Goal: Information Seeking & Learning: Compare options

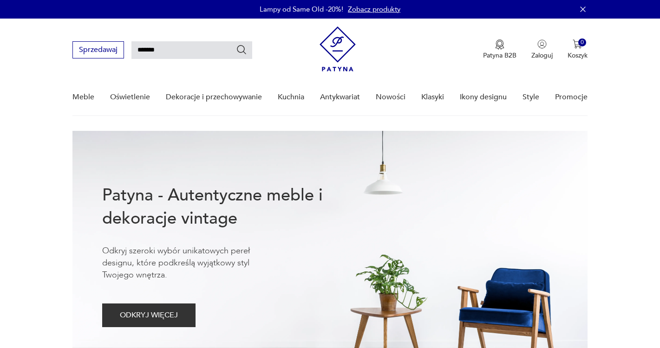
type input "*******"
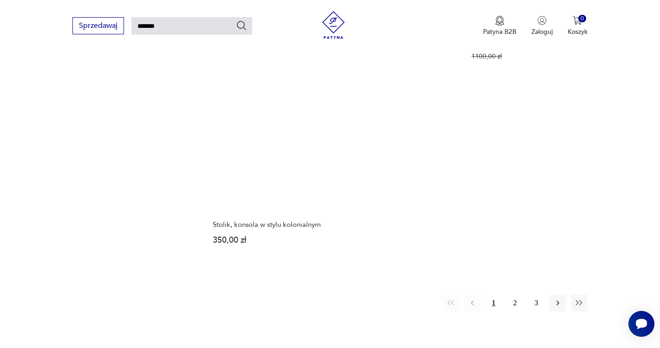
scroll to position [1104, 0]
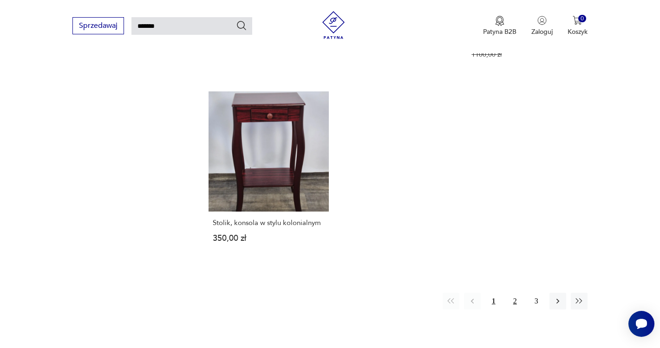
click at [517, 293] on button "2" at bounding box center [514, 301] width 17 height 17
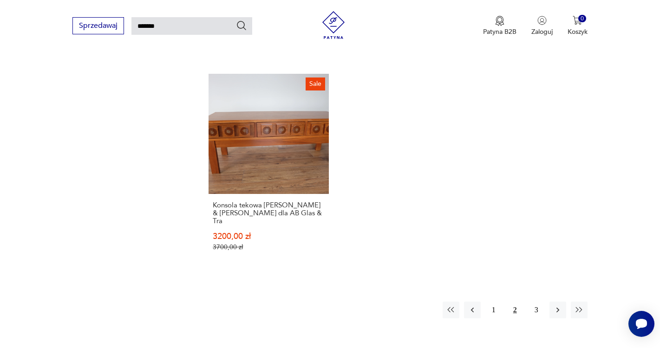
scroll to position [1118, 0]
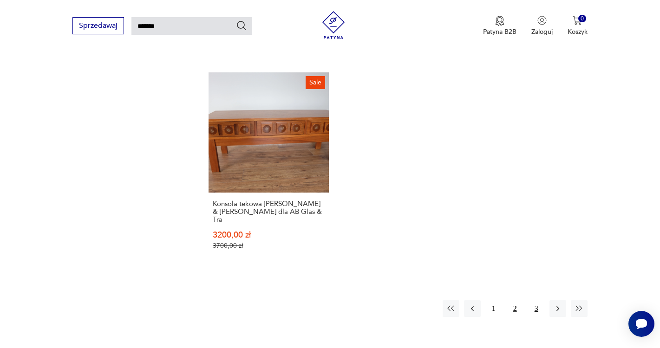
click at [537, 301] on button "3" at bounding box center [536, 308] width 17 height 17
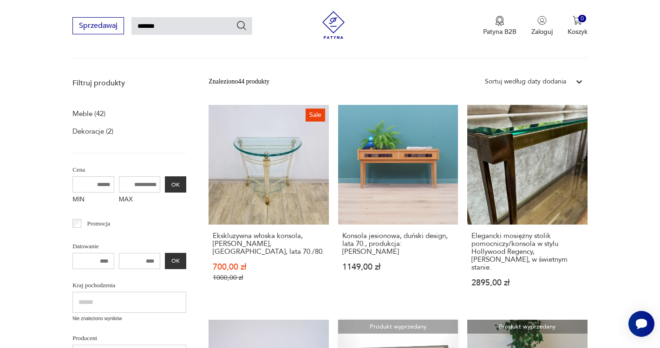
scroll to position [96, 0]
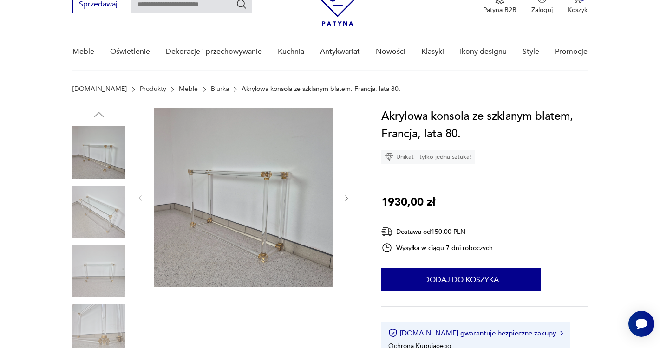
scroll to position [46, 0]
click at [345, 199] on icon "button" at bounding box center [347, 198] width 8 height 8
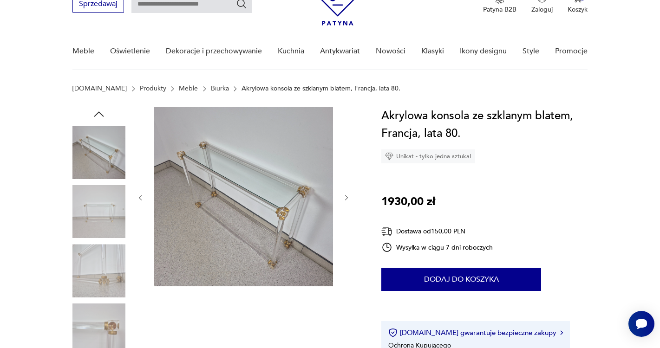
click at [345, 199] on icon "button" at bounding box center [347, 198] width 8 height 8
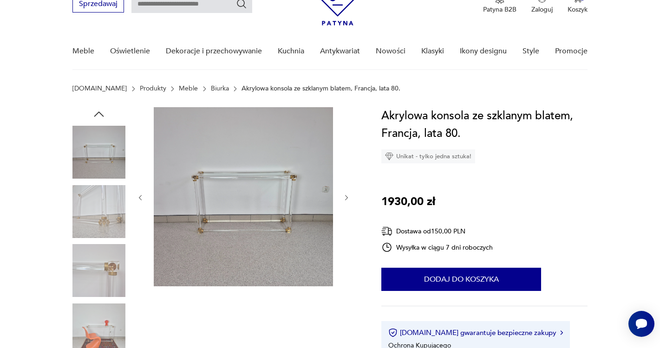
click at [345, 199] on icon "button" at bounding box center [347, 198] width 8 height 8
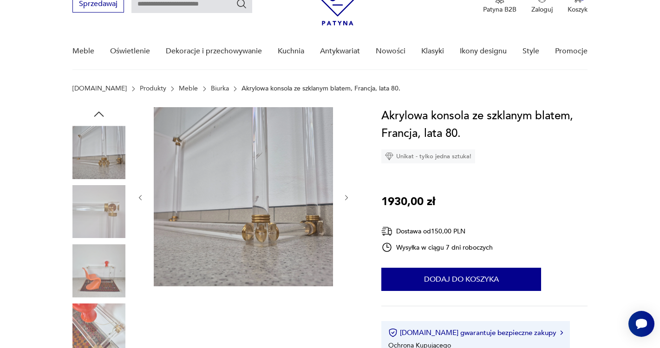
click at [345, 199] on icon "button" at bounding box center [347, 198] width 8 height 8
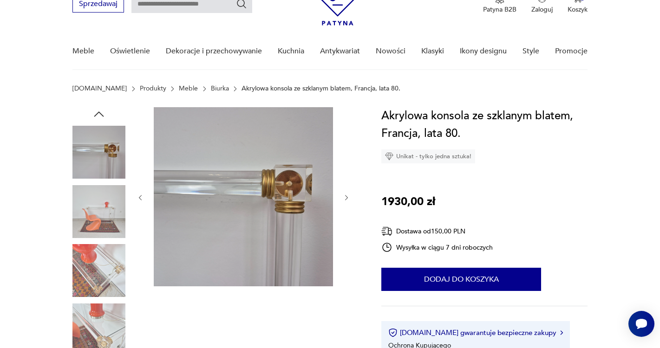
click at [345, 199] on icon "button" at bounding box center [347, 198] width 8 height 8
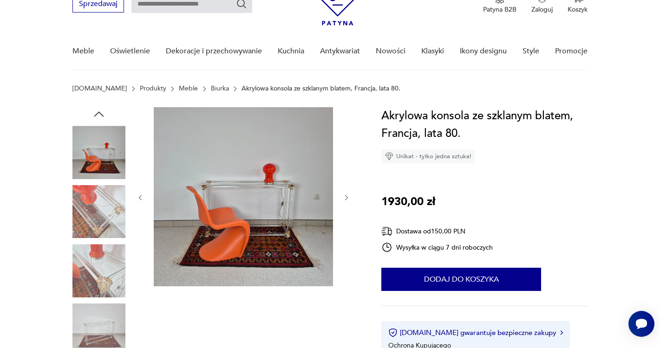
click at [345, 199] on icon "button" at bounding box center [347, 198] width 8 height 8
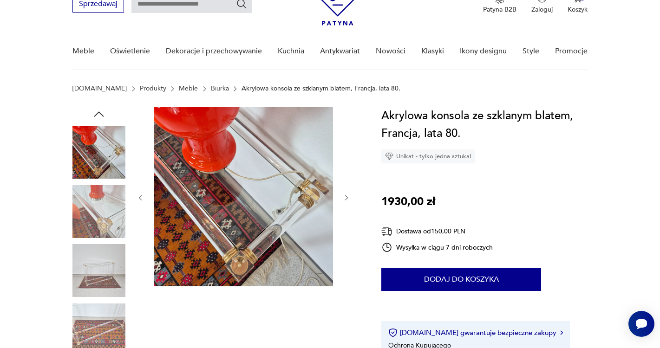
click at [345, 199] on icon "button" at bounding box center [347, 198] width 8 height 8
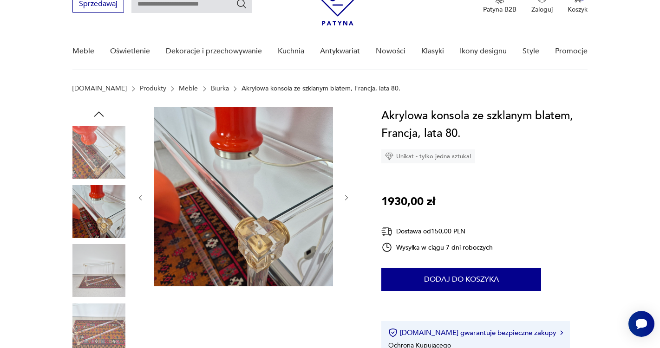
click at [345, 199] on icon "button" at bounding box center [347, 198] width 8 height 8
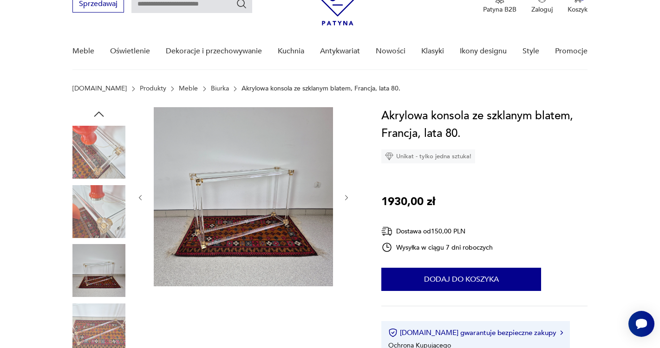
click at [345, 199] on icon "button" at bounding box center [347, 198] width 8 height 8
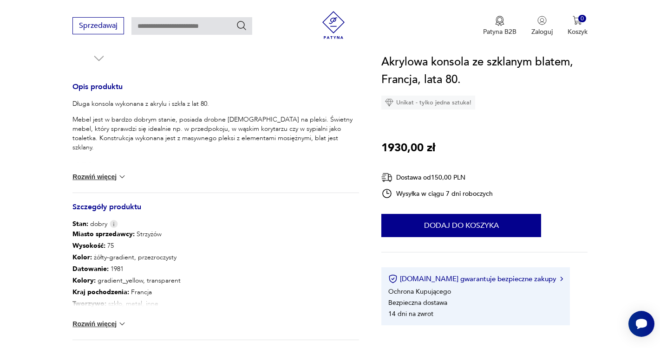
scroll to position [358, 0]
click at [120, 320] on img at bounding box center [121, 322] width 9 height 9
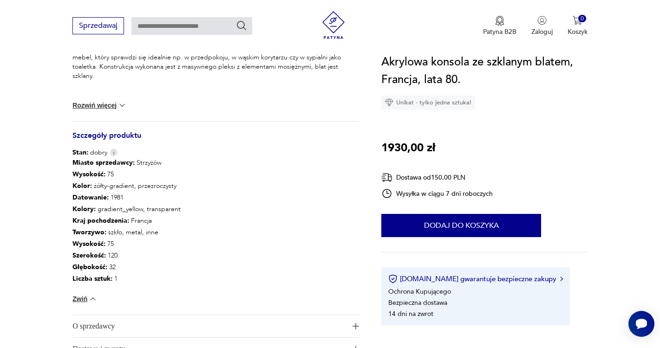
scroll to position [432, 0]
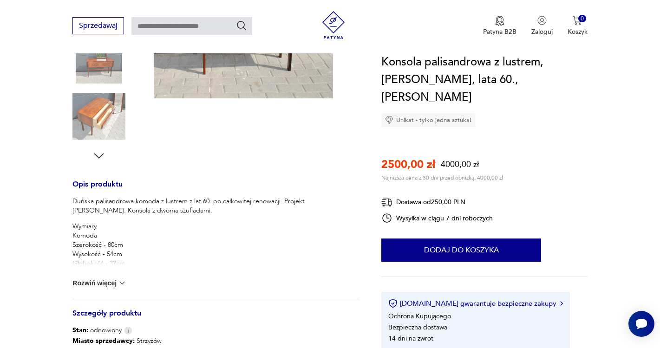
scroll to position [262, 0]
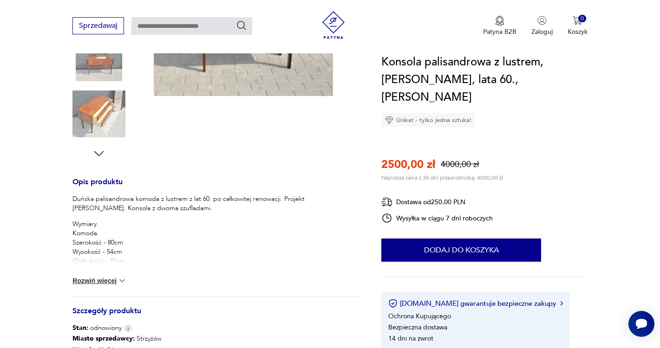
click at [118, 281] on img at bounding box center [121, 280] width 9 height 9
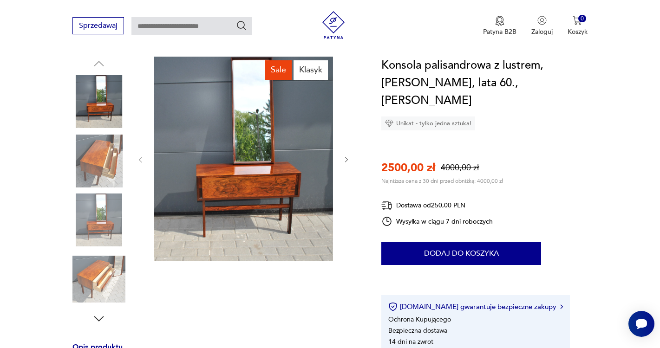
scroll to position [96, 0]
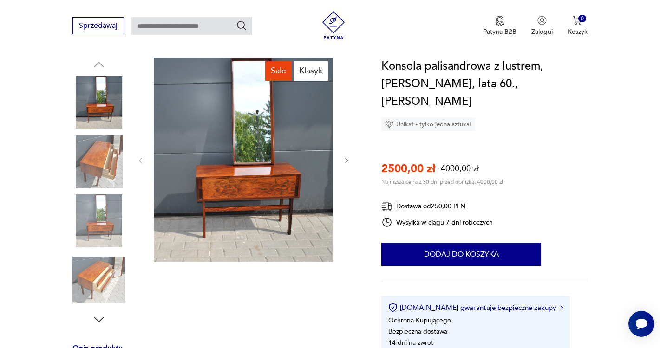
click at [91, 151] on img at bounding box center [98, 162] width 53 height 53
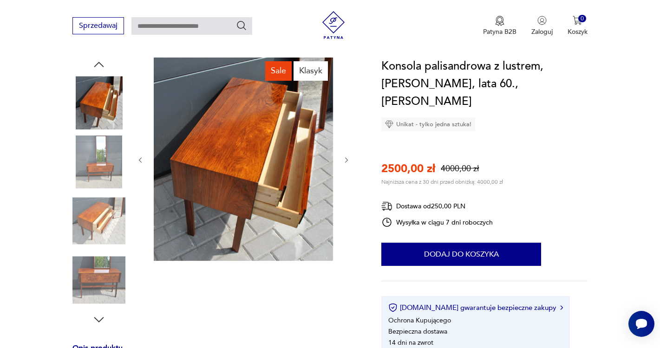
click at [110, 92] on img at bounding box center [98, 102] width 53 height 53
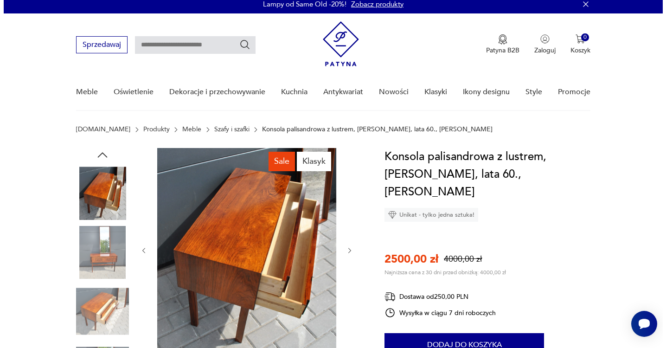
scroll to position [0, 0]
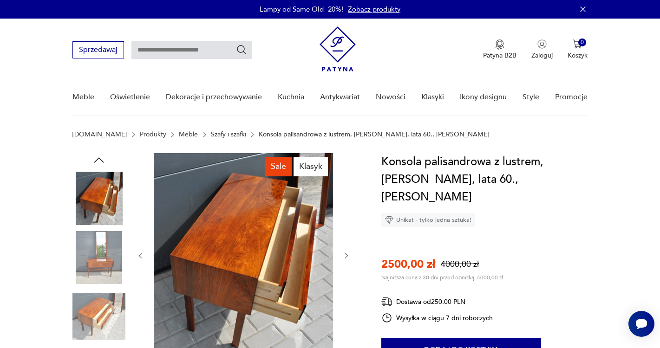
click at [103, 161] on icon "button" at bounding box center [99, 160] width 14 height 14
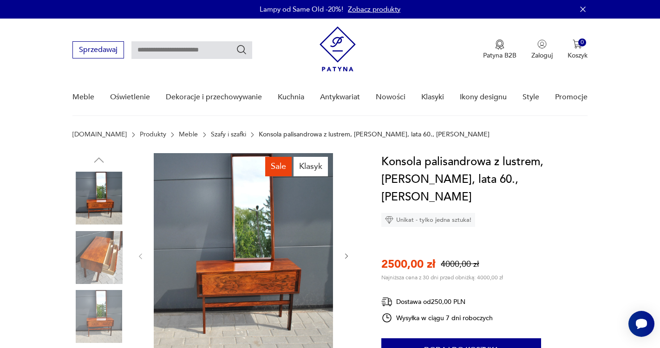
click at [112, 187] on img at bounding box center [98, 198] width 53 height 53
click at [246, 219] on img at bounding box center [243, 255] width 179 height 205
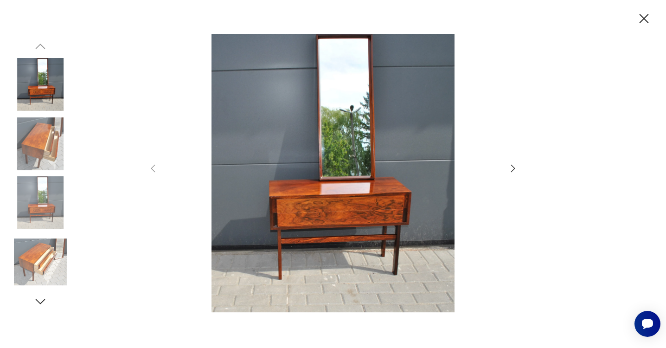
click at [515, 172] on icon "button" at bounding box center [513, 168] width 11 height 11
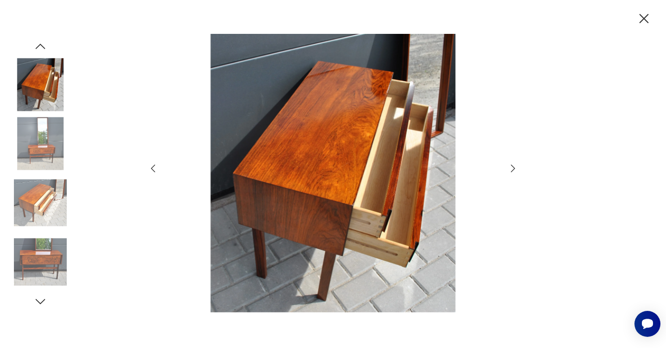
click at [515, 172] on icon "button" at bounding box center [513, 168] width 11 height 11
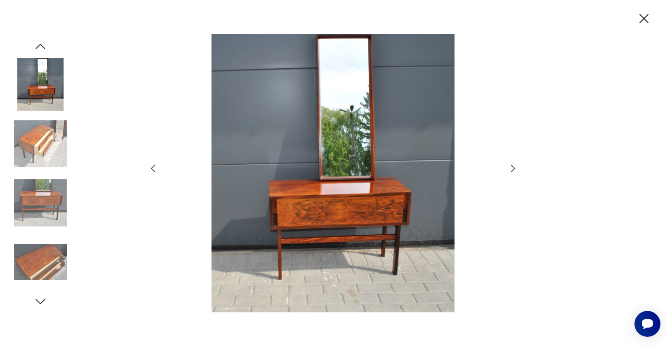
click at [515, 172] on icon "button" at bounding box center [513, 168] width 11 height 11
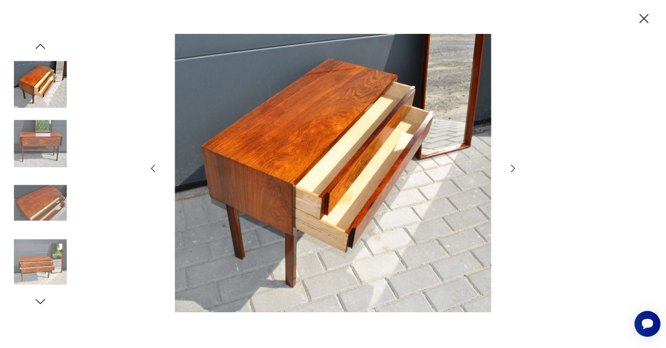
click at [515, 172] on icon "button" at bounding box center [513, 168] width 11 height 11
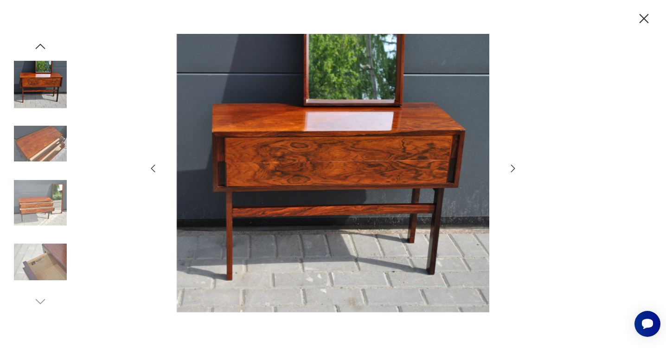
click at [515, 172] on icon "button" at bounding box center [513, 168] width 11 height 11
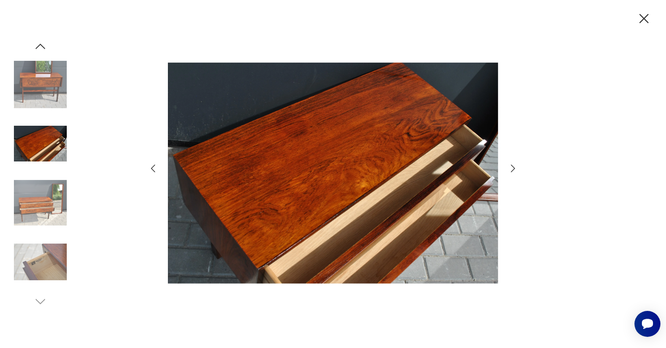
click at [515, 172] on icon "button" at bounding box center [513, 168] width 11 height 11
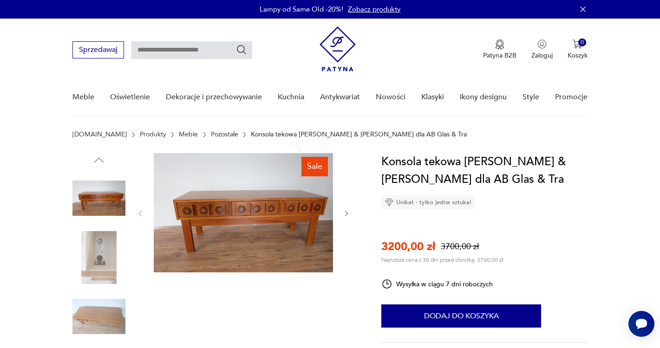
click at [255, 254] on img at bounding box center [243, 212] width 179 height 119
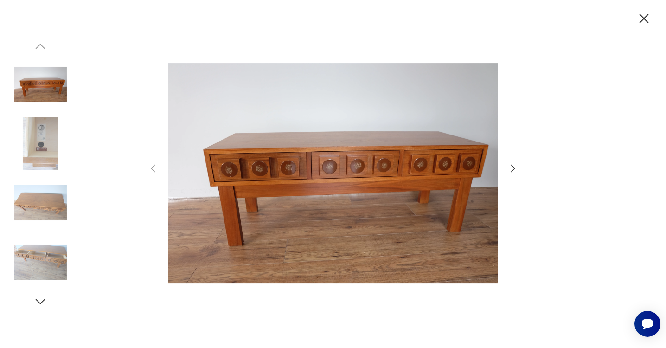
click at [513, 167] on icon "button" at bounding box center [513, 168] width 4 height 7
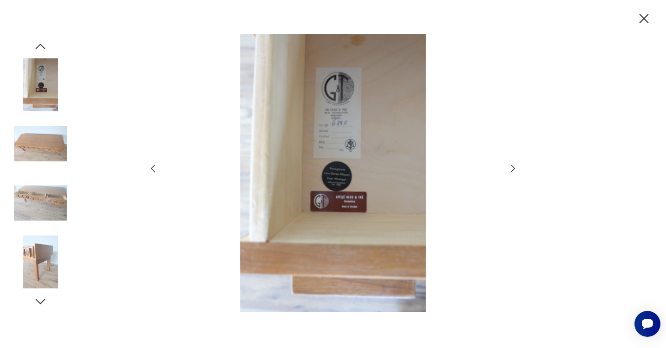
click at [513, 167] on icon "button" at bounding box center [513, 168] width 4 height 7
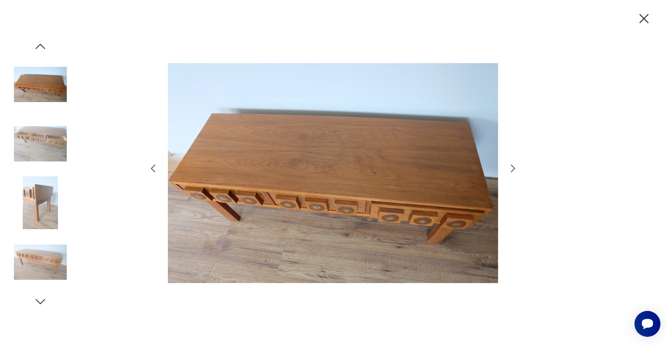
click at [512, 169] on icon "button" at bounding box center [513, 168] width 11 height 11
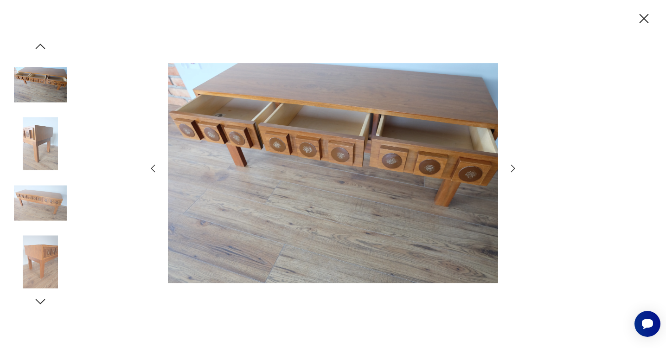
click at [512, 169] on icon "button" at bounding box center [513, 168] width 11 height 11
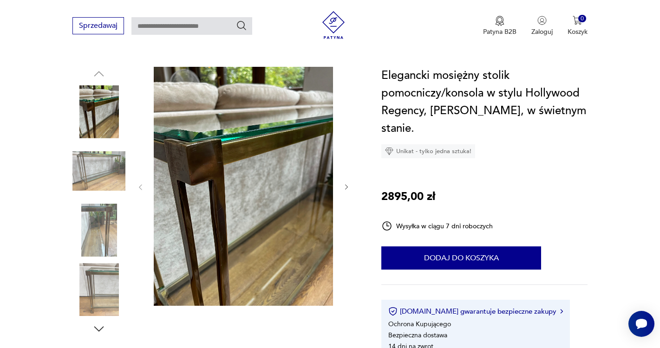
scroll to position [41, 0]
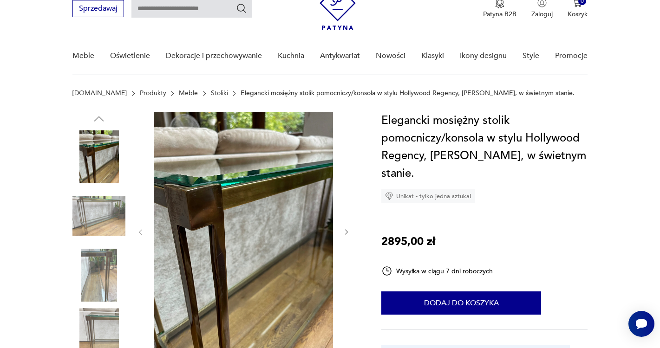
click at [113, 181] on img at bounding box center [98, 156] width 53 height 53
click at [108, 169] on img at bounding box center [98, 156] width 53 height 53
click at [115, 204] on img at bounding box center [98, 216] width 53 height 53
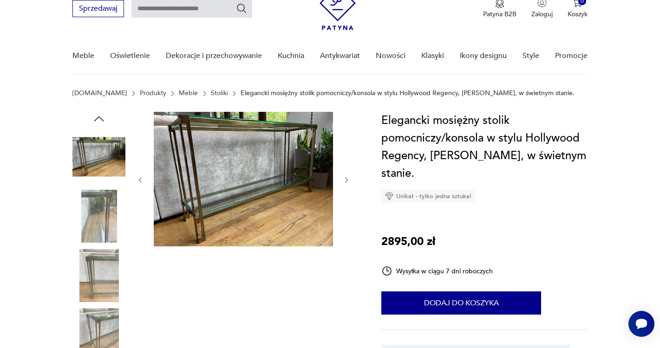
click at [206, 195] on img at bounding box center [243, 179] width 179 height 135
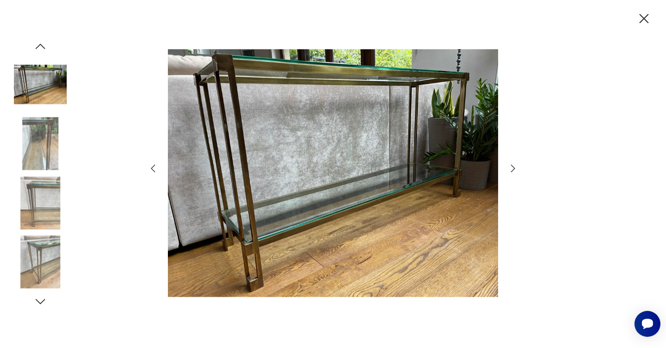
click at [513, 168] on icon "button" at bounding box center [513, 168] width 11 height 11
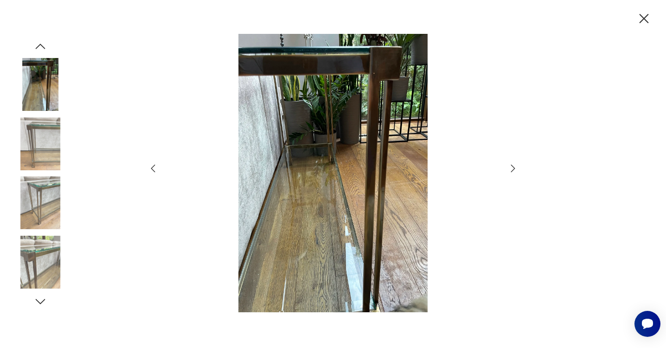
click at [513, 168] on icon "button" at bounding box center [513, 168] width 11 height 11
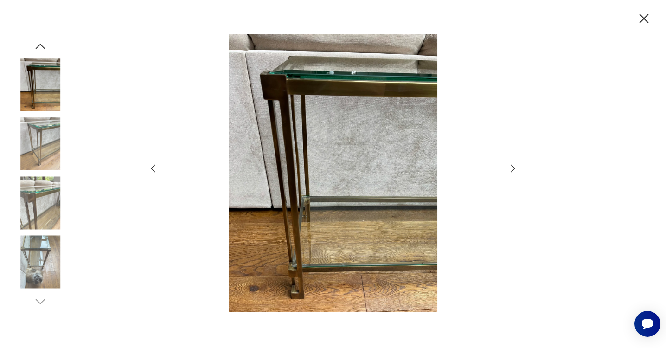
click at [513, 168] on icon "button" at bounding box center [513, 168] width 11 height 11
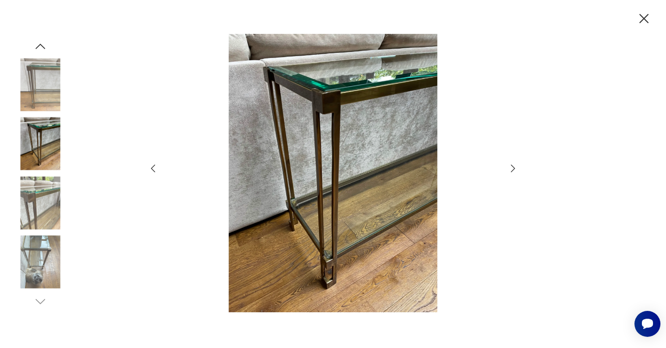
click at [513, 168] on icon "button" at bounding box center [513, 168] width 11 height 11
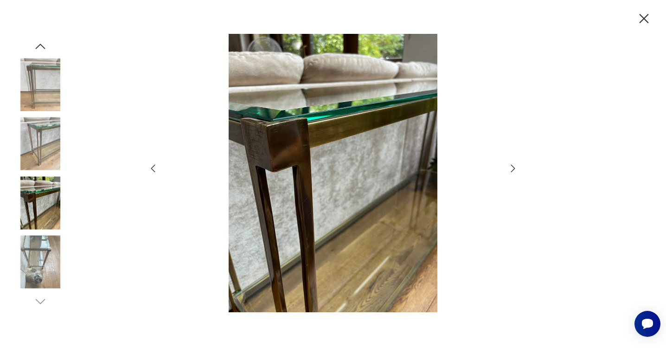
click at [513, 168] on icon "button" at bounding box center [513, 168] width 11 height 11
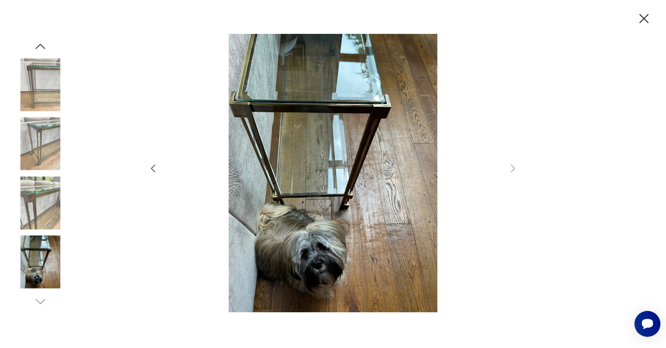
click at [647, 18] on icon "button" at bounding box center [644, 19] width 16 height 16
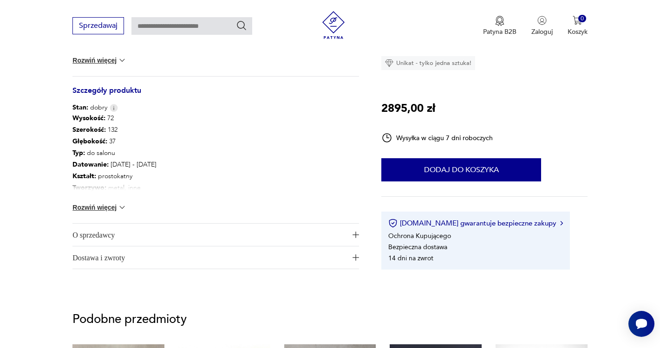
scroll to position [531, 0]
